Goal: Task Accomplishment & Management: Complete application form

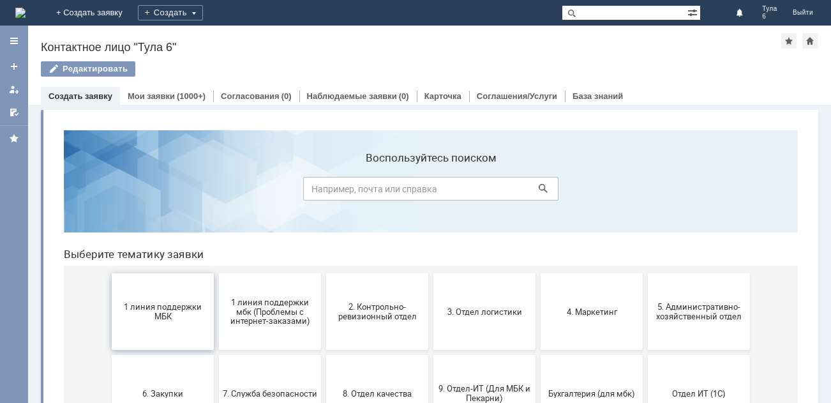
click at [149, 317] on span "1 линия поддержки МБК" at bounding box center [163, 311] width 94 height 19
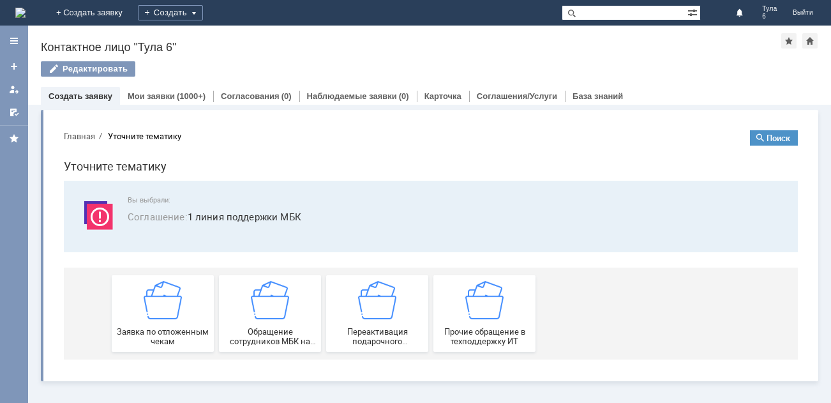
click at [149, 317] on img at bounding box center [163, 300] width 38 height 38
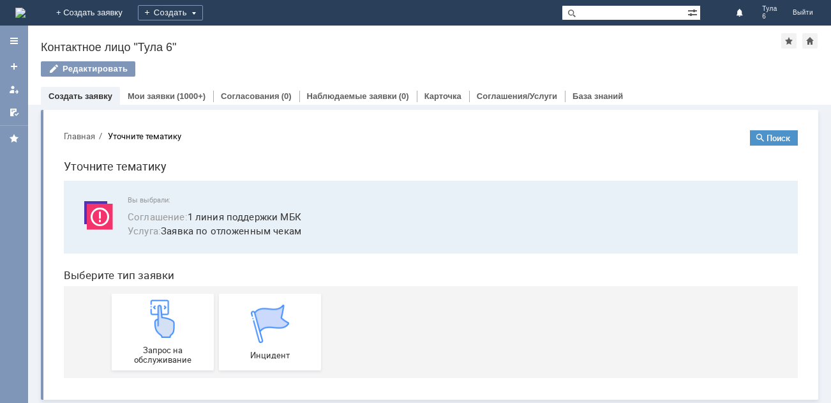
click at [149, 317] on img at bounding box center [163, 318] width 38 height 38
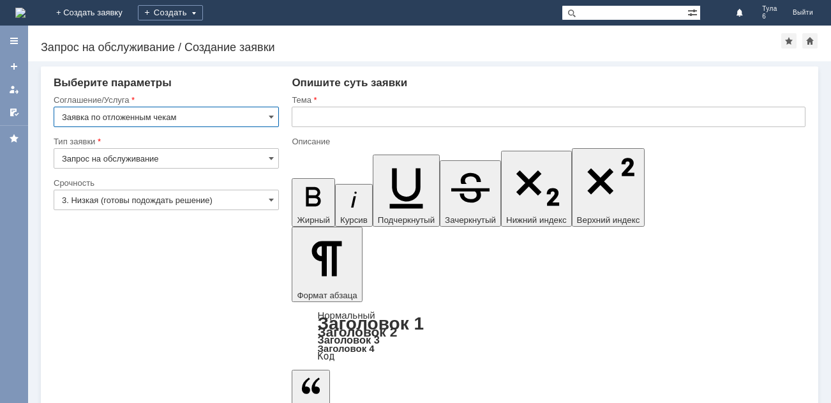
click at [154, 200] on input "3. Низкая (готовы подождать решение)" at bounding box center [166, 200] width 225 height 20
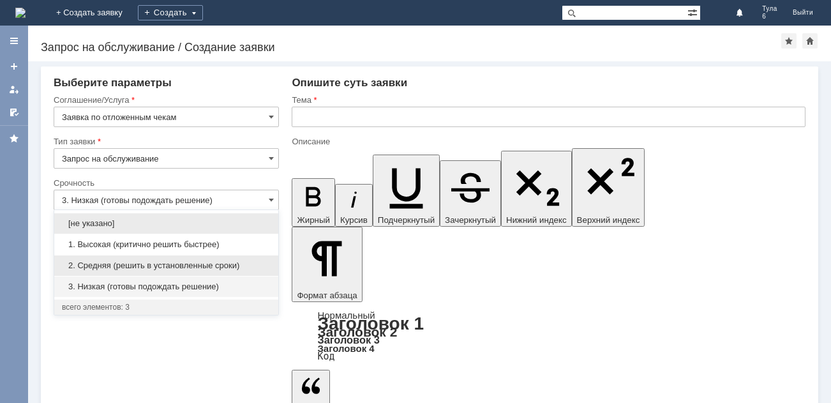
click at [149, 262] on span "2. Средняя (решить в установленные сроки)" at bounding box center [166, 265] width 209 height 10
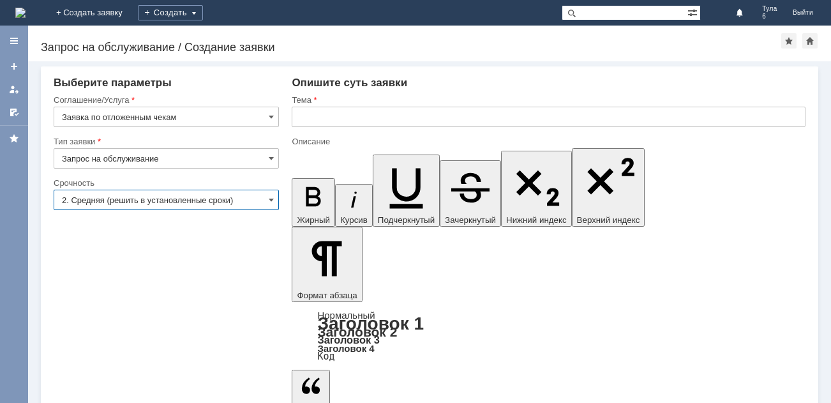
type input "2. Средняя (решить в установленные сроки)"
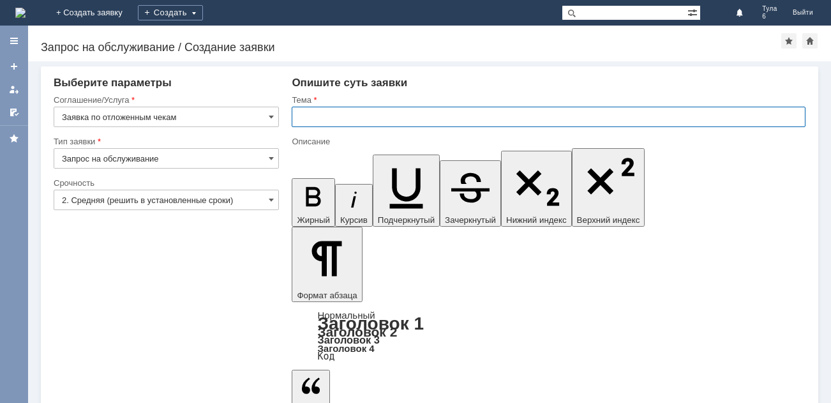
click at [317, 116] on input "text" at bounding box center [549, 117] width 514 height 20
type input "отл.чеки за [DATE]"
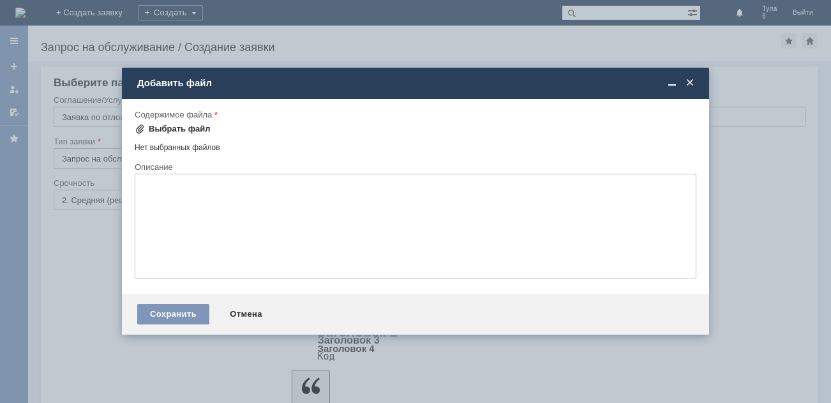
click at [161, 127] on div "Выбрать файл" at bounding box center [180, 129] width 62 height 10
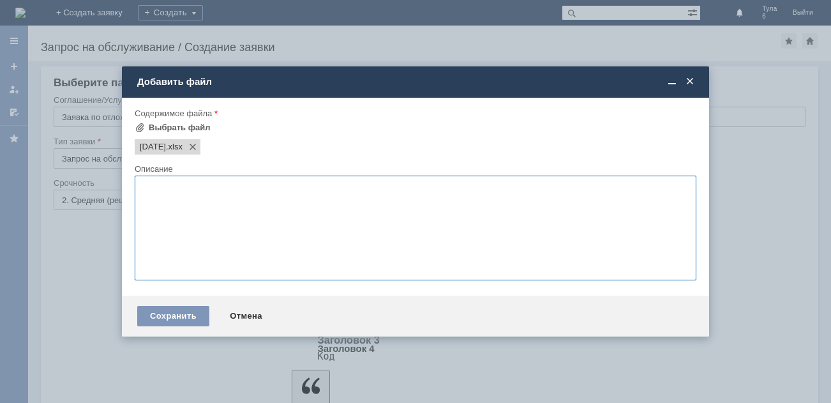
click at [147, 194] on textarea at bounding box center [416, 227] width 562 height 105
click at [281, 186] on textarea "Отложенные чеки за [DATE]" at bounding box center [416, 227] width 562 height 105
type textarea "Отложенные чеки за [DATE] во вложении"
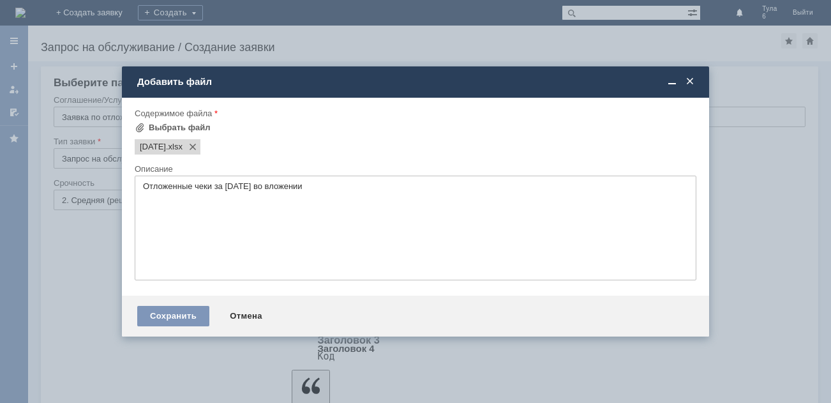
click at [180, 303] on div "Сохранить Отмена" at bounding box center [415, 315] width 587 height 41
click at [181, 311] on div "Сохранить" at bounding box center [173, 316] width 72 height 20
